Goal: Task Accomplishment & Management: Complete application form

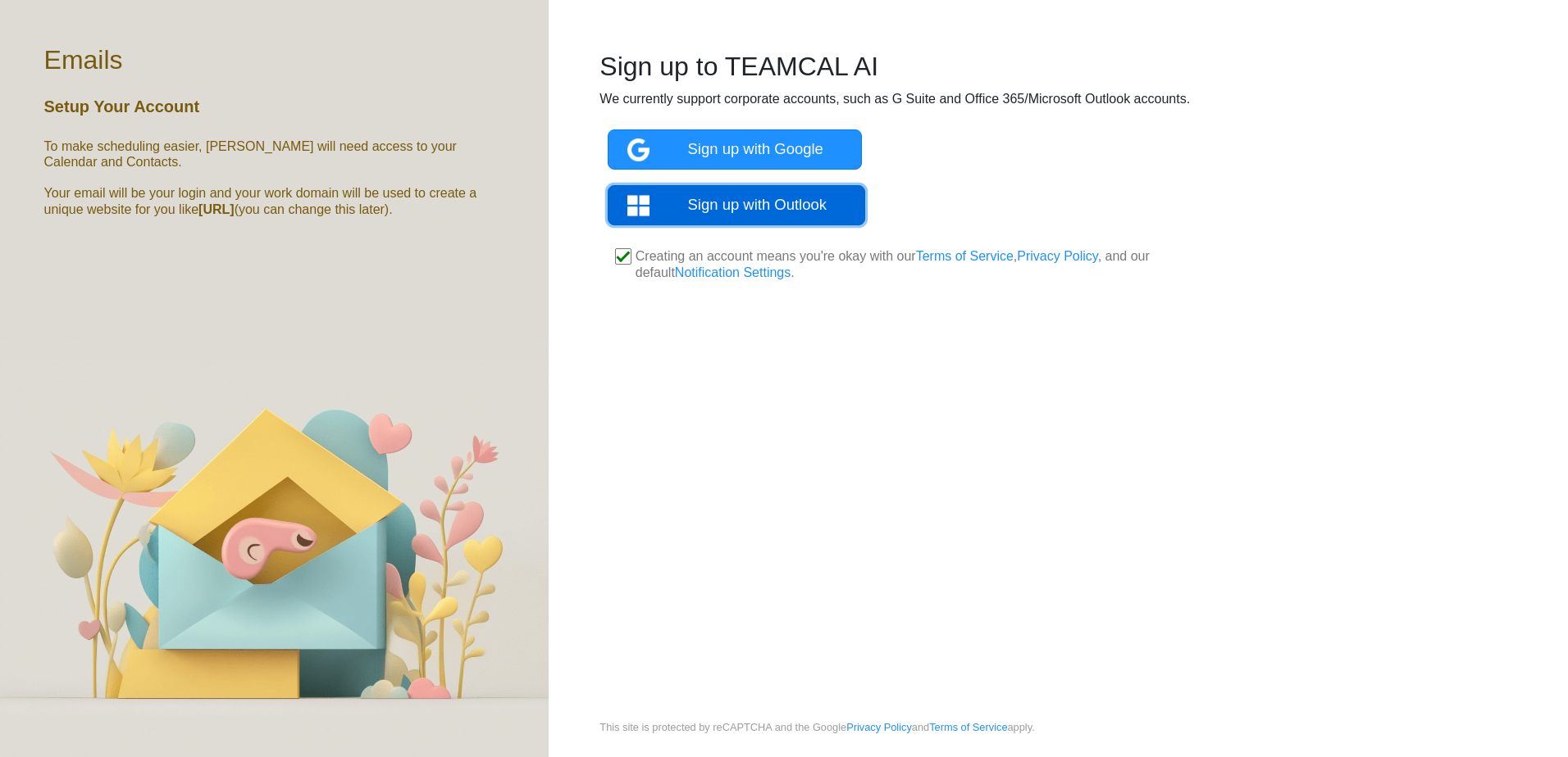
click at [695, 198] on link "Sign up with Outlook" at bounding box center [736, 205] width 258 height 40
click at [715, 200] on link "Sign up with Outlook" at bounding box center [736, 205] width 258 height 40
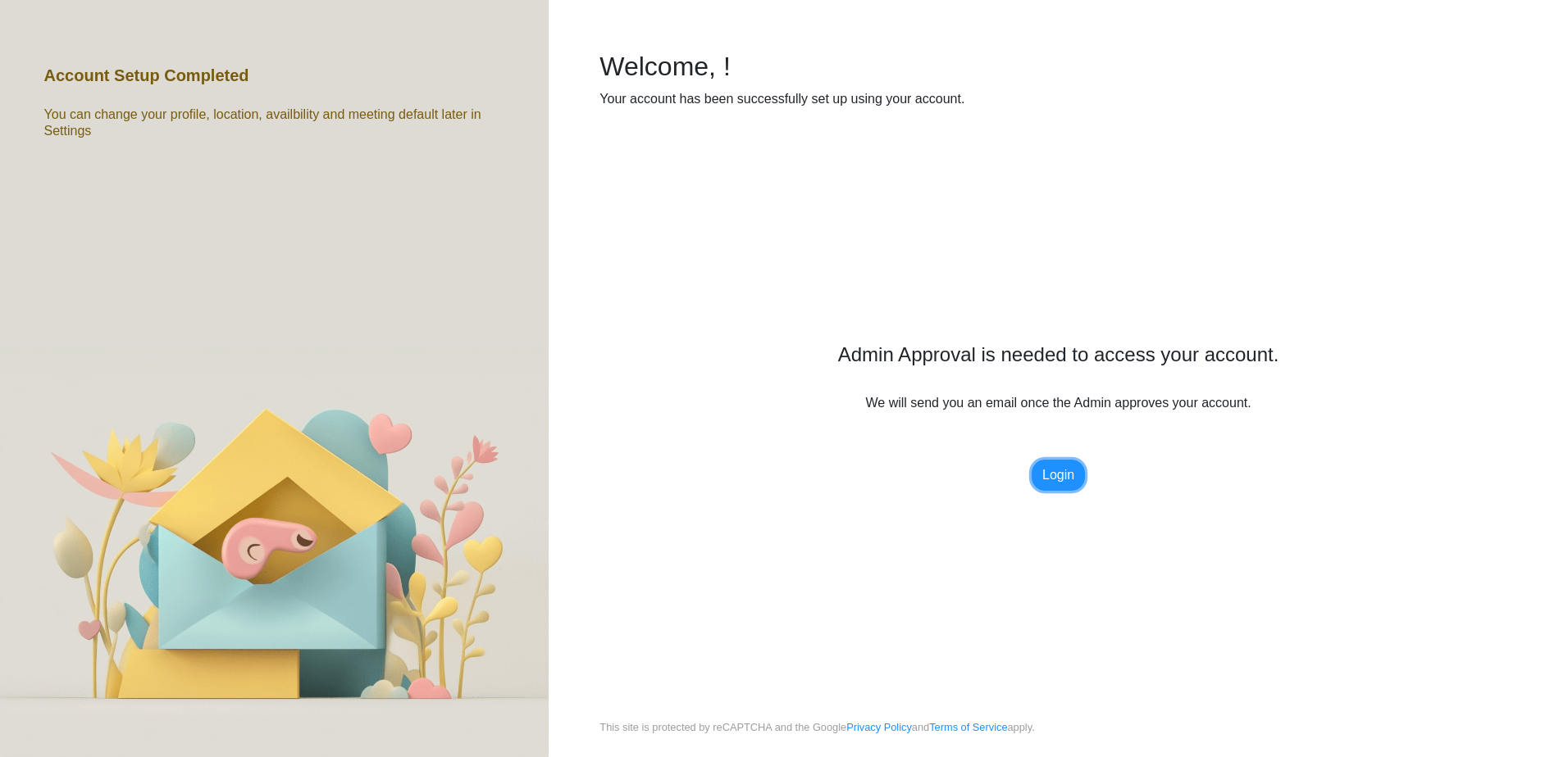
click at [1066, 474] on link "Login" at bounding box center [1058, 475] width 54 height 31
click at [1055, 480] on link "Login" at bounding box center [1058, 475] width 54 height 31
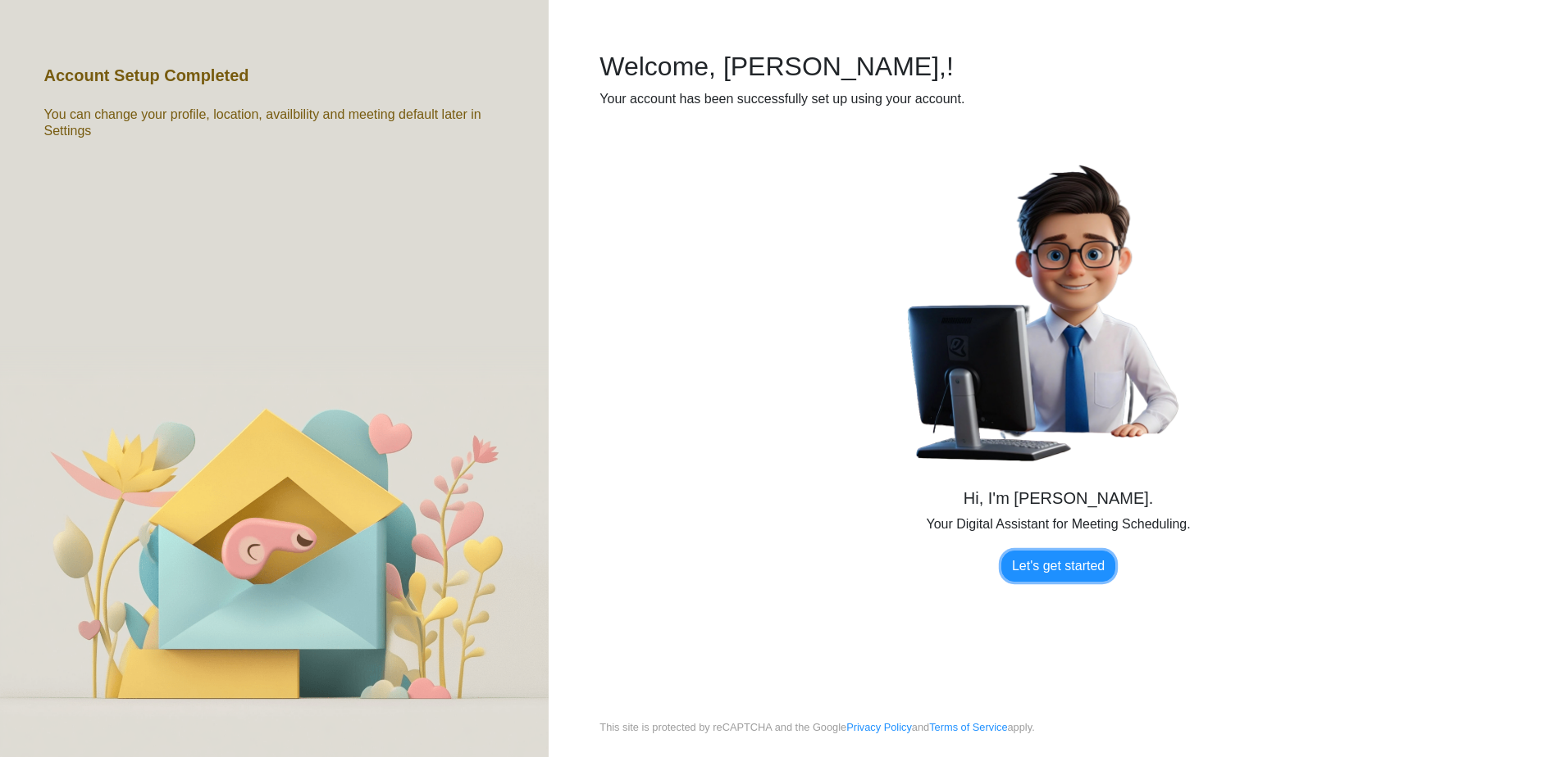
click at [1060, 563] on link "Let's get started" at bounding box center [1058, 567] width 114 height 31
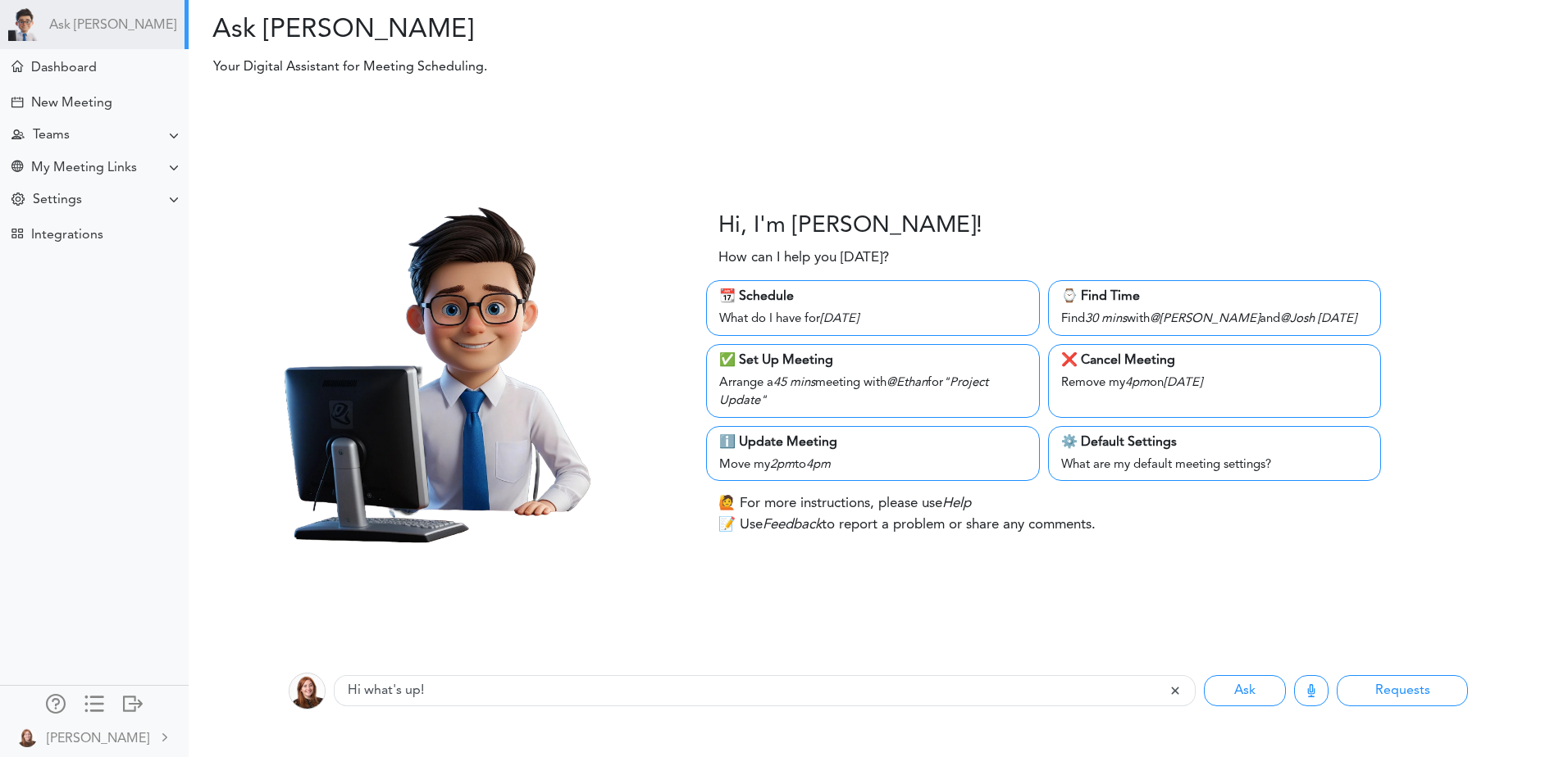
click at [172, 27] on div "Ask [PERSON_NAME]" at bounding box center [94, 25] width 189 height 49
click at [167, 163] on div at bounding box center [174, 168] width 13 height 13
click at [22, 24] on img at bounding box center [25, 25] width 33 height 33
click at [167, 129] on div at bounding box center [174, 136] width 13 height 13
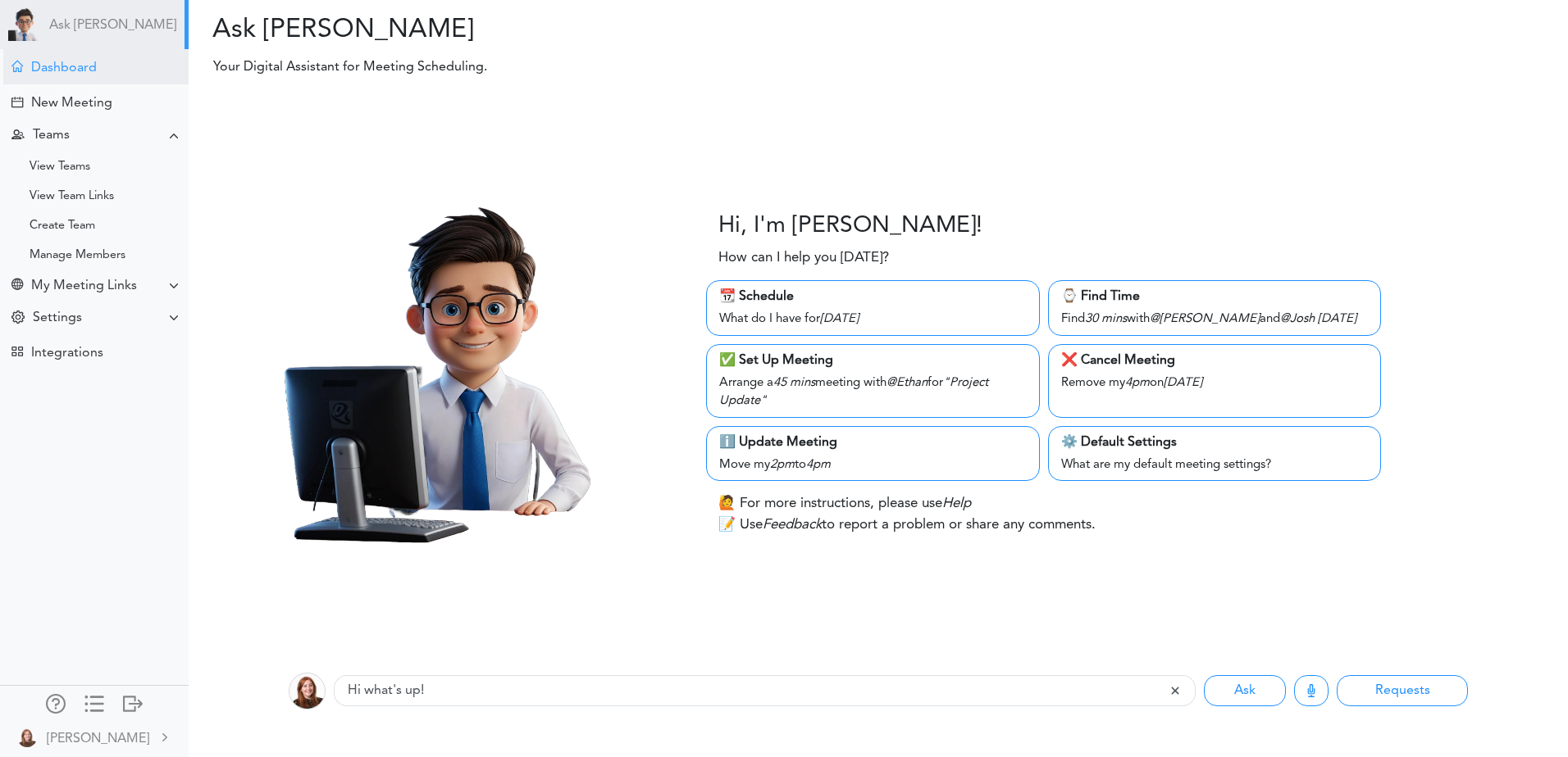
click at [141, 72] on div "Dashboard" at bounding box center [96, 67] width 185 height 35
